Goal: Task Accomplishment & Management: Use online tool/utility

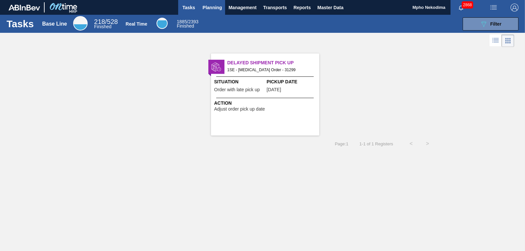
click at [211, 6] on span "Planning" at bounding box center [211, 8] width 19 height 8
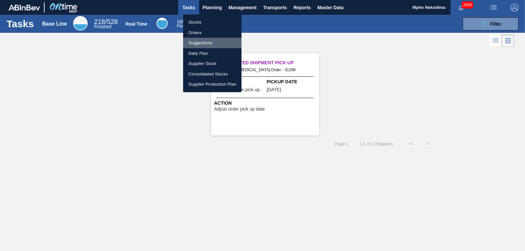
click at [196, 42] on li "Suggestions" at bounding box center [212, 43] width 58 height 10
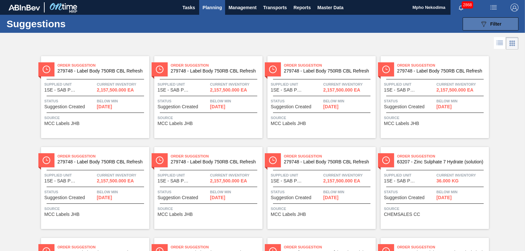
click at [478, 23] on button "089F7B8B-B2A5-4AFE-B5C0-19BA573D28AC Filter" at bounding box center [491, 23] width 56 height 13
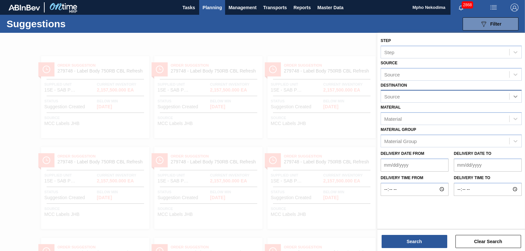
click at [514, 97] on icon at bounding box center [515, 96] width 7 height 7
click at [515, 95] on icon at bounding box center [515, 96] width 7 height 7
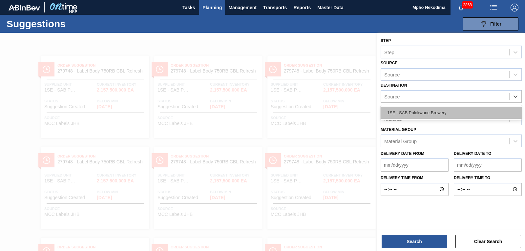
click at [469, 110] on div "1SE - SAB Polokwane Brewery" at bounding box center [451, 113] width 141 height 12
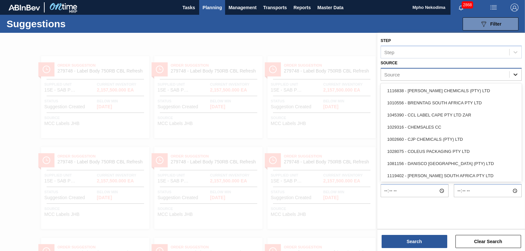
click at [515, 75] on icon at bounding box center [516, 74] width 4 height 2
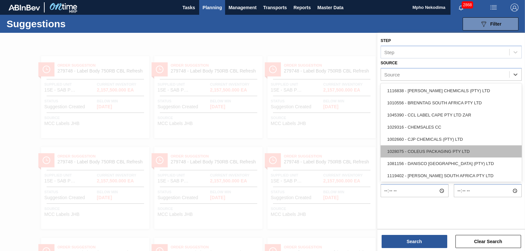
click at [467, 148] on div "1028075 - COLEUS PACKAGING PTY LTD" at bounding box center [451, 151] width 141 height 12
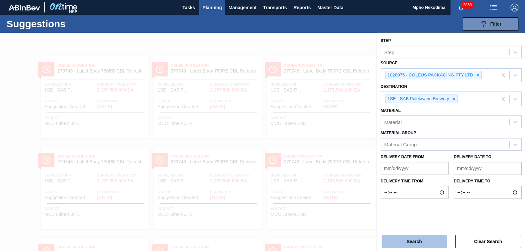
click at [428, 242] on button "Search" at bounding box center [415, 241] width 66 height 13
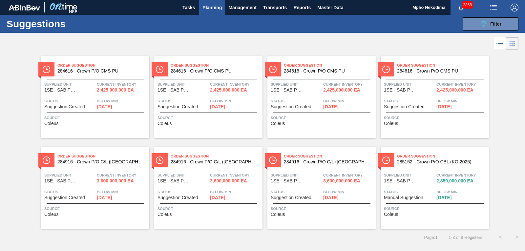
click at [406, 198] on span "Manual Suggestion" at bounding box center [403, 197] width 39 height 5
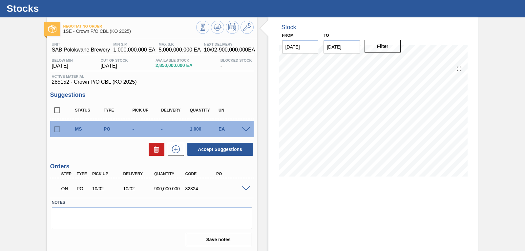
scroll to position [31, 0]
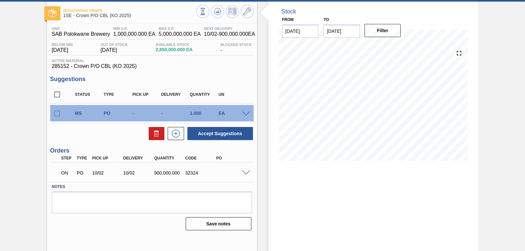
click at [246, 174] on span at bounding box center [246, 173] width 8 height 5
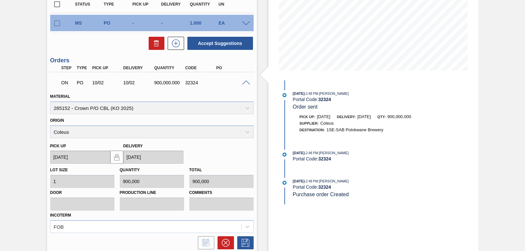
scroll to position [69, 0]
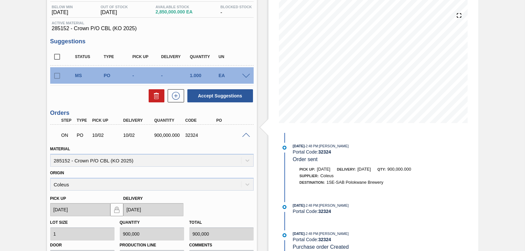
click at [245, 133] on span at bounding box center [246, 135] width 8 height 5
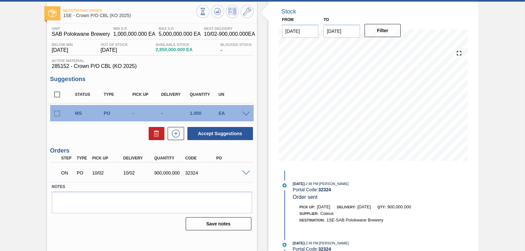
scroll to position [31, 0]
